Goal: Transaction & Acquisition: Subscribe to service/newsletter

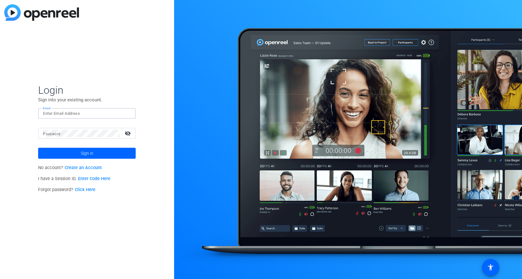
click at [85, 112] on input "Email" at bounding box center [87, 113] width 88 height 7
type input "ehartsock"
click at [87, 189] on link "Click Here" at bounding box center [85, 189] width 21 height 5
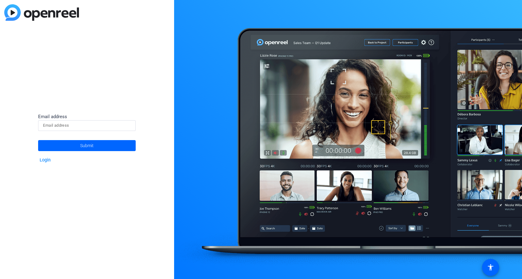
click at [64, 127] on input at bounding box center [87, 125] width 88 height 7
type input "[EMAIL_ADDRESS][DOMAIN_NAME]"
click at [75, 145] on span at bounding box center [87, 145] width 98 height 15
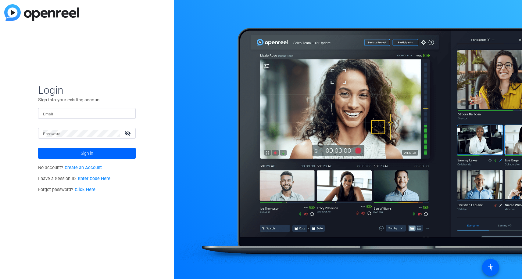
click at [79, 167] on link "Create an Account" at bounding box center [83, 167] width 37 height 5
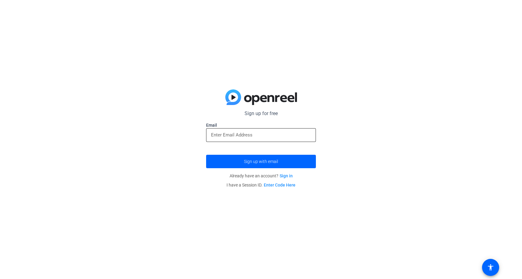
click at [245, 133] on input "email" at bounding box center [261, 134] width 100 height 7
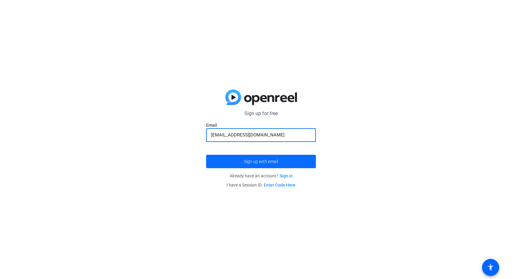
type input "[EMAIL_ADDRESS][DOMAIN_NAME]"
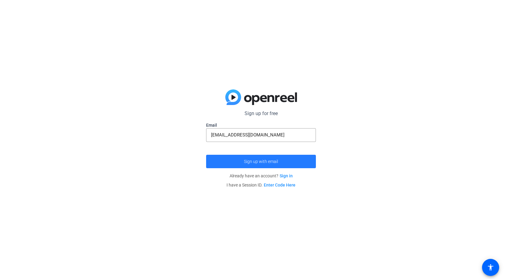
click at [238, 162] on span "submit" at bounding box center [261, 161] width 110 height 15
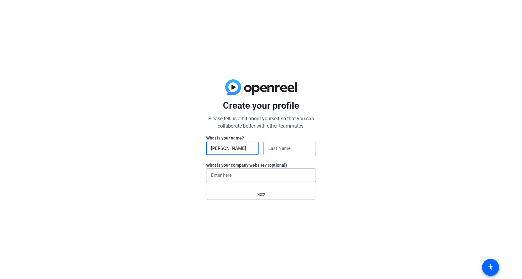
type input "eric"
type input "hartsock"
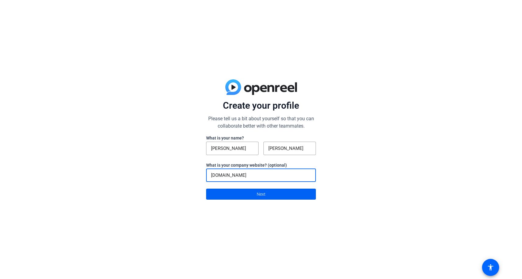
type input "exit10.com"
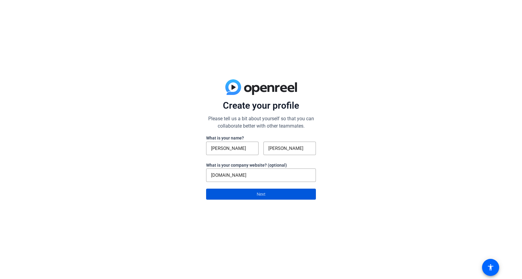
click at [233, 194] on span at bounding box center [260, 194] width 109 height 15
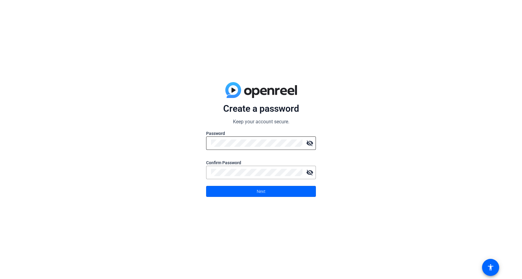
click at [310, 142] on mat-icon "visibility_off" at bounding box center [310, 143] width 12 height 12
click at [310, 142] on mat-icon "visibility" at bounding box center [310, 143] width 12 height 12
click at [310, 141] on mat-icon "visibility_off" at bounding box center [310, 143] width 12 height 12
click at [311, 174] on mat-icon "visibility_off" at bounding box center [310, 172] width 12 height 12
click at [254, 191] on span at bounding box center [260, 191] width 109 height 15
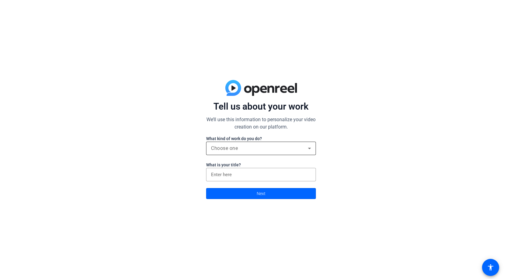
click at [244, 146] on div "Choose one" at bounding box center [259, 148] width 97 height 7
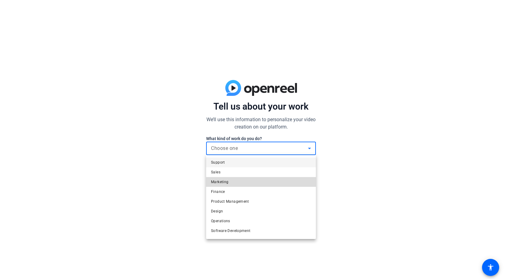
click at [222, 181] on span "Marketing" at bounding box center [219, 181] width 17 height 7
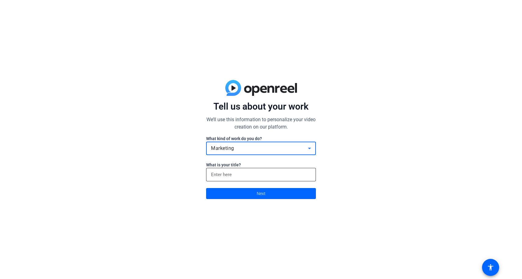
click at [223, 174] on input at bounding box center [261, 174] width 100 height 7
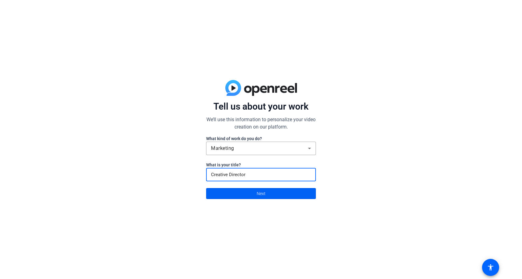
type input "Creative Director"
click at [243, 196] on span at bounding box center [260, 193] width 109 height 15
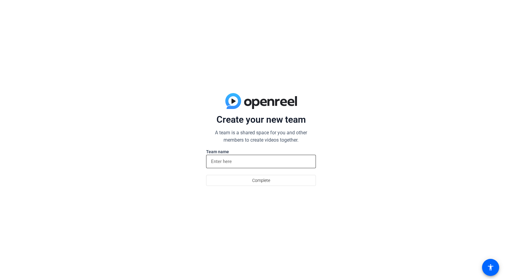
click at [237, 164] on input at bounding box center [261, 161] width 100 height 7
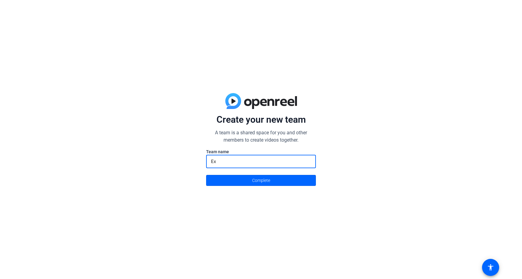
type input "E"
type input "ThermoFisherScientific"
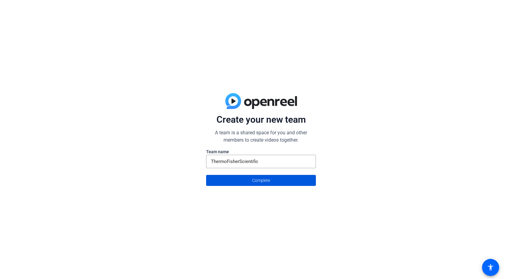
click at [256, 180] on span "Complete" at bounding box center [261, 180] width 18 height 12
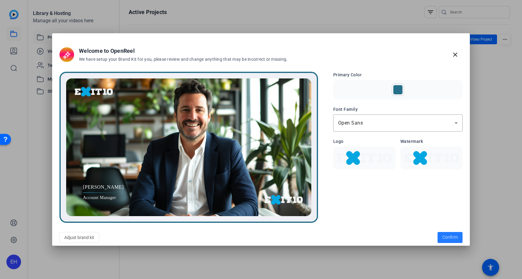
click at [450, 237] on span "Confirm" at bounding box center [449, 237] width 15 height 6
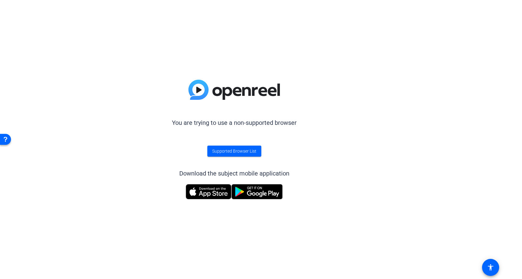
click at [209, 190] on img at bounding box center [209, 191] width 46 height 15
